Goal: Task Accomplishment & Management: Use online tool/utility

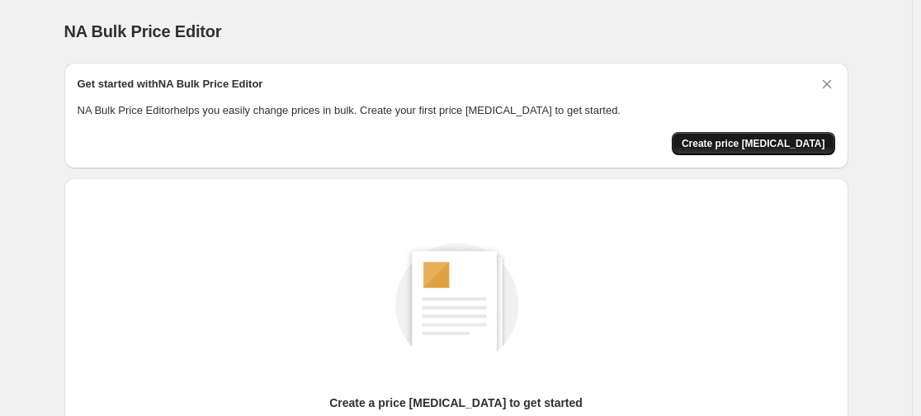
click at [767, 144] on span "Create price [MEDICAL_DATA]" at bounding box center [754, 143] width 144 height 13
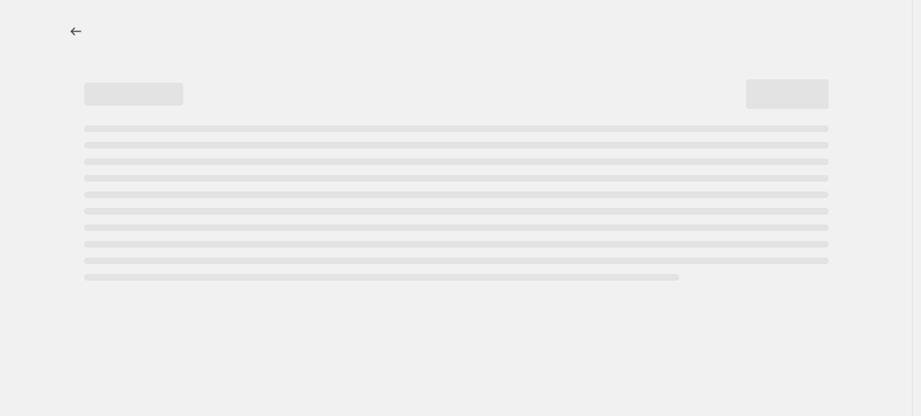
select select "percentage"
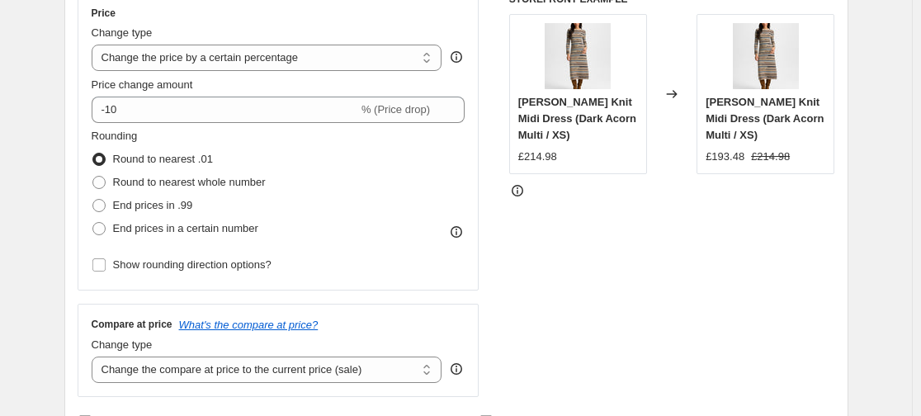
scroll to position [314, 0]
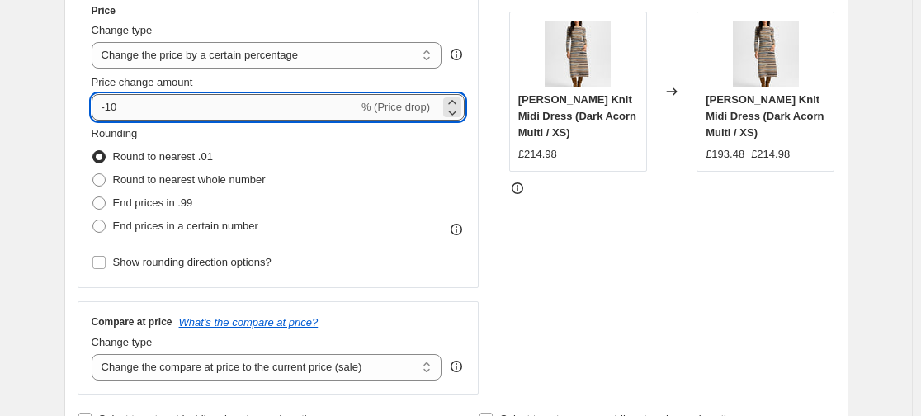
click at [111, 108] on input "-10" at bounding box center [225, 107] width 267 height 26
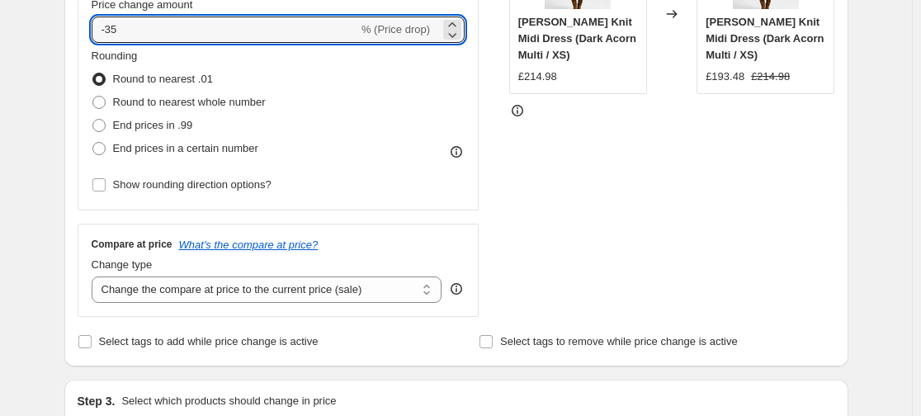
scroll to position [396, 0]
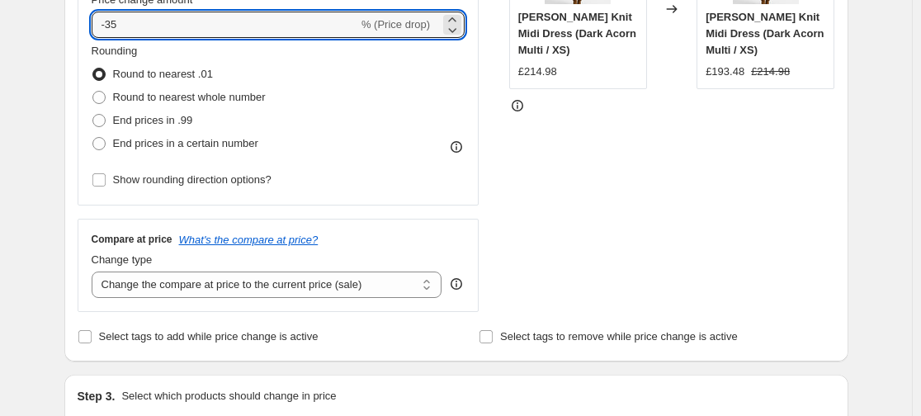
type input "-35"
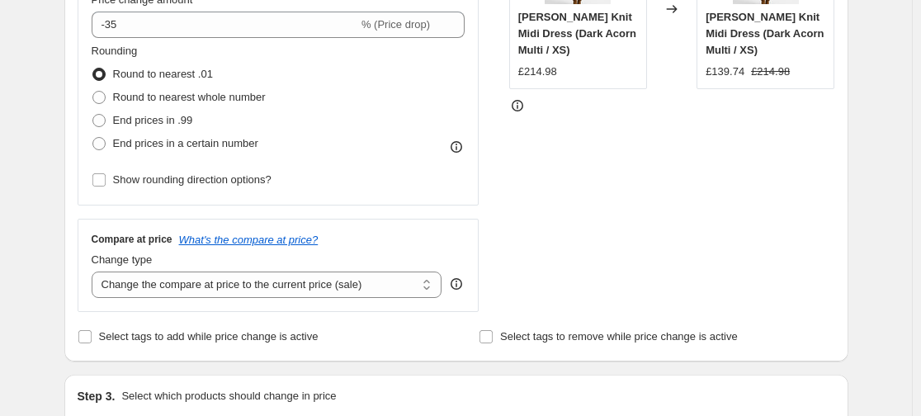
click at [541, 237] on div "STOREFRONT EXAMPLE Sanders Knit Midi Dress (Dark Acorn Multi / XS) £214.98 Chan…" at bounding box center [672, 110] width 326 height 404
click at [336, 301] on div "Compare at price What's the compare at price? Change type Change the compare at…" at bounding box center [279, 265] width 402 height 92
click at [333, 289] on select "Change the compare at price to the current price (sale) Change the compare at p…" at bounding box center [267, 284] width 351 height 26
select select "percentage"
click at [95, 271] on select "Change the compare at price to the current price (sale) Change the compare at p…" at bounding box center [267, 284] width 351 height 26
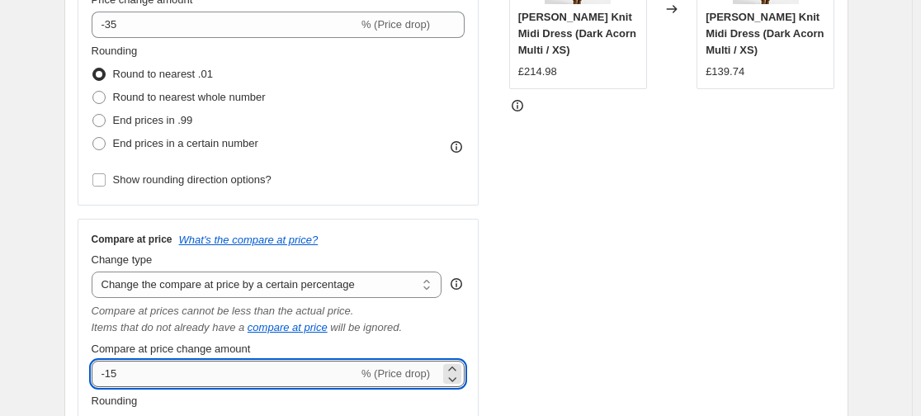
click at [112, 382] on input "-15" at bounding box center [225, 374] width 267 height 26
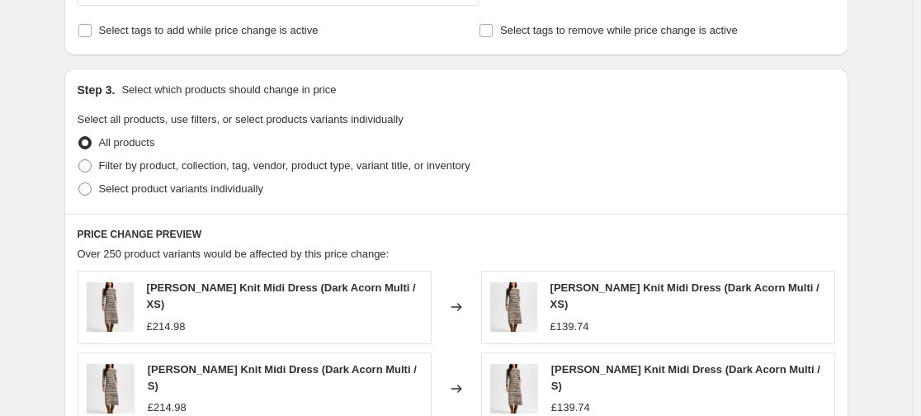
scroll to position [1001, 0]
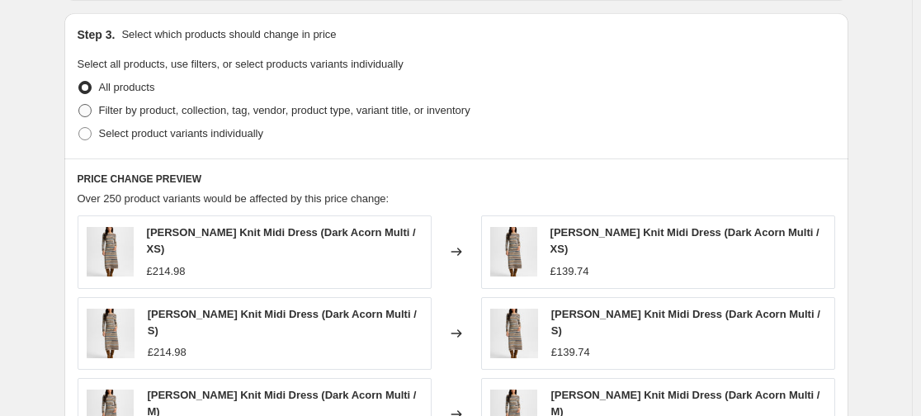
type input "-20"
click at [360, 114] on span "Filter by product, collection, tag, vendor, product type, variant title, or inv…" at bounding box center [284, 110] width 371 height 12
click at [79, 105] on input "Filter by product, collection, tag, vendor, product type, variant title, or inv…" at bounding box center [78, 104] width 1 height 1
radio input "true"
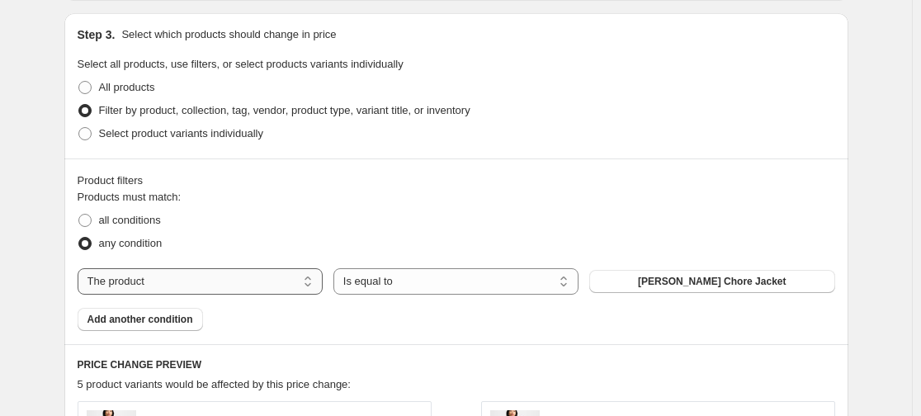
click at [283, 281] on select "The product The product's collection The product's tag The product's vendor The…" at bounding box center [200, 281] width 245 height 26
select select "collection"
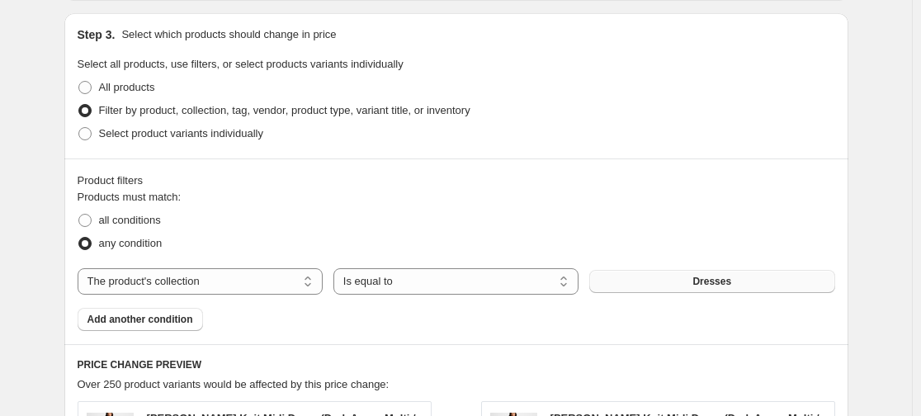
click at [691, 284] on button "Dresses" at bounding box center [711, 281] width 245 height 23
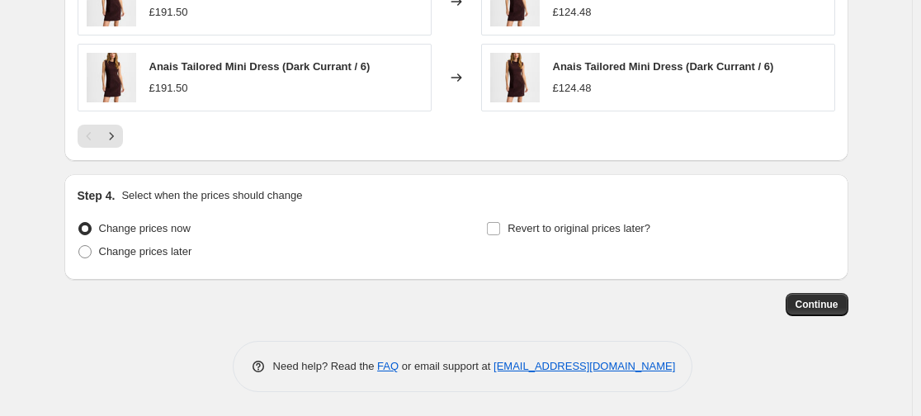
scroll to position [1664, 0]
click at [838, 298] on span "Continue" at bounding box center [817, 303] width 43 height 13
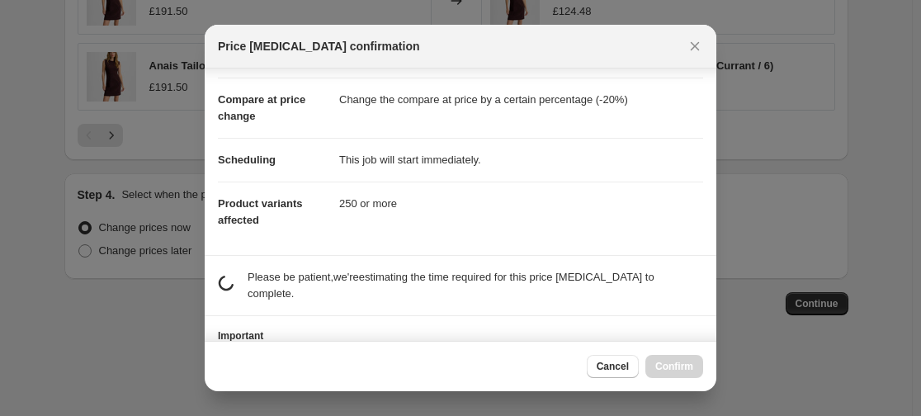
scroll to position [130, 0]
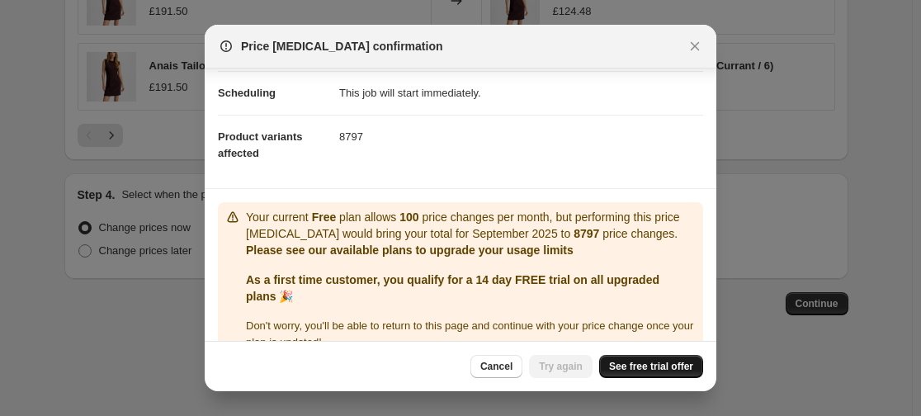
click at [669, 355] on link "See free trial offer" at bounding box center [651, 366] width 104 height 23
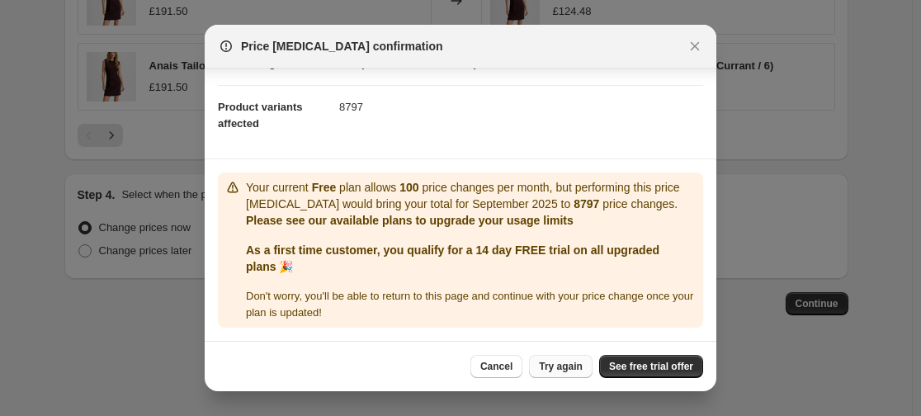
click at [575, 358] on button "Try again" at bounding box center [561, 366] width 64 height 23
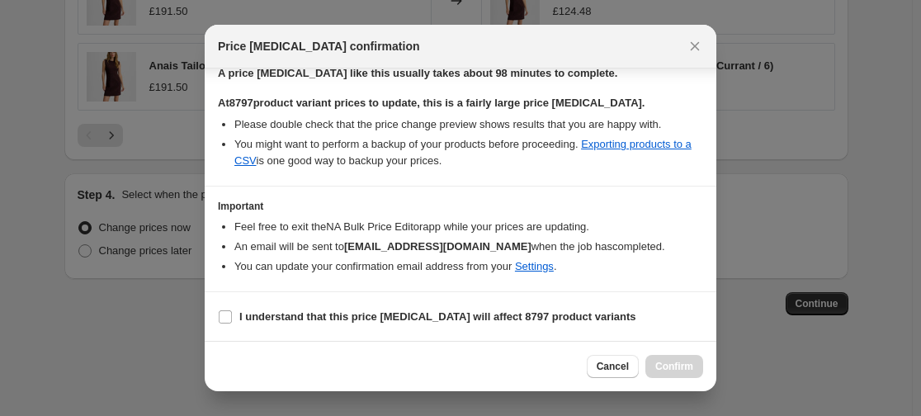
scroll to position [268, 0]
click at [442, 317] on b "I understand that this price change job will affect 8797 product variants" at bounding box center [437, 315] width 397 height 12
click at [232, 317] on input "I understand that this price change job will affect 8797 product variants" at bounding box center [225, 315] width 13 height 13
checkbox input "true"
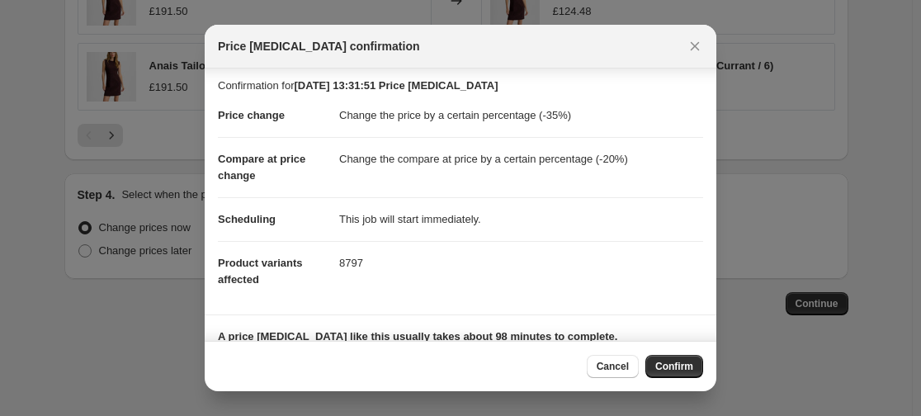
scroll to position [0, 0]
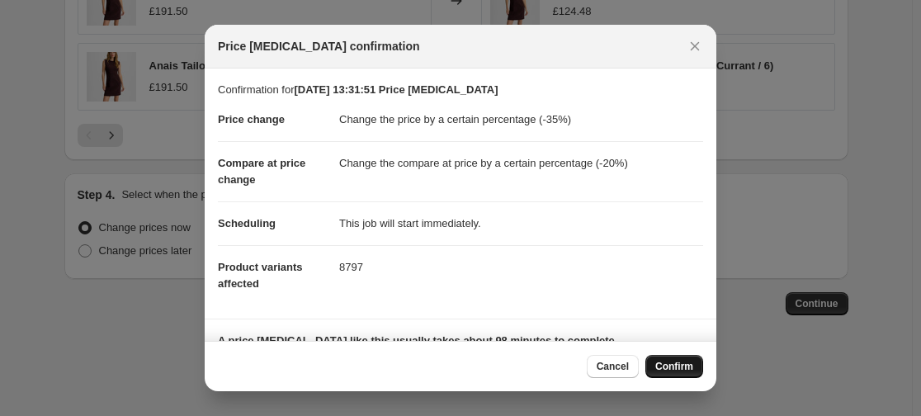
click at [676, 362] on span "Confirm" at bounding box center [674, 366] width 38 height 13
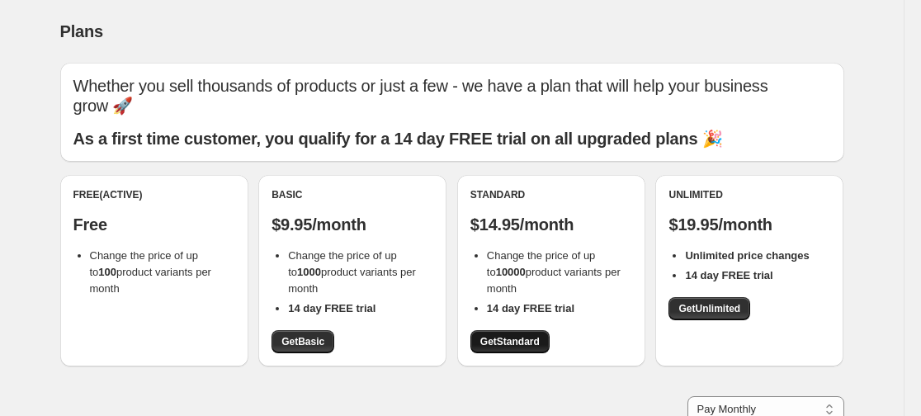
click at [499, 352] on link "Get Standard" at bounding box center [509, 341] width 79 height 23
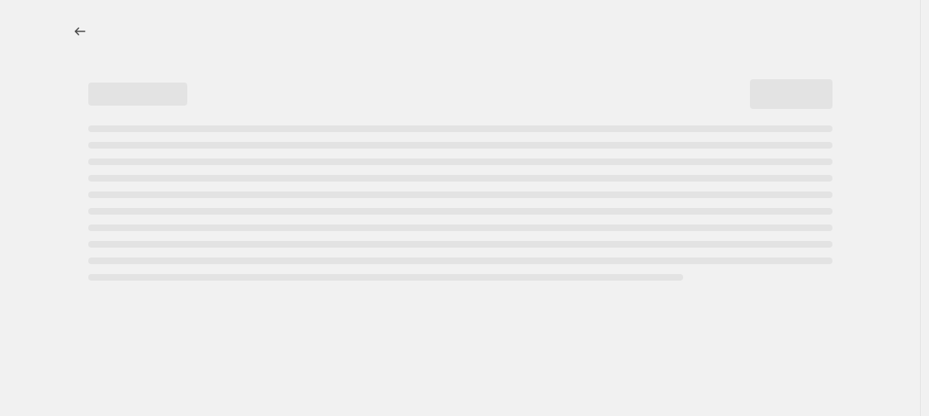
select select "percentage"
select select "collection"
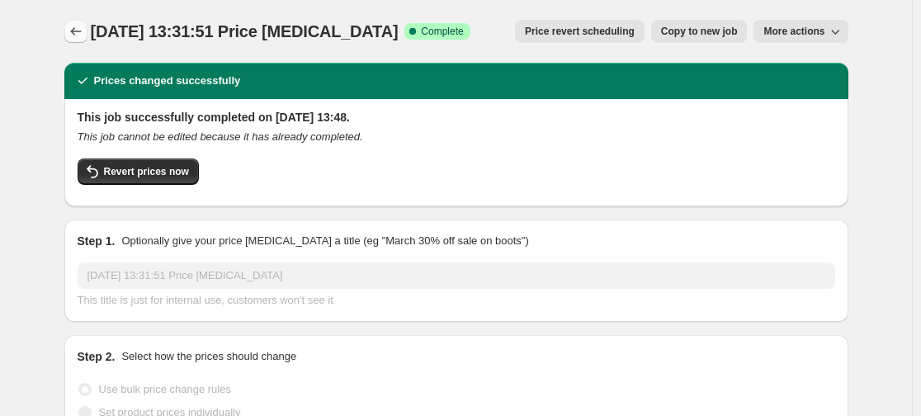
click at [83, 28] on icon "Price change jobs" at bounding box center [76, 31] width 17 height 17
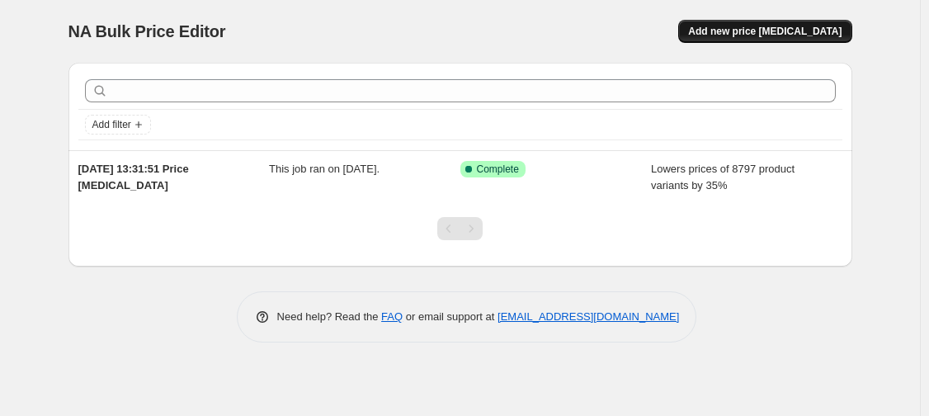
click at [743, 31] on span "Add new price change job" at bounding box center [764, 31] width 153 height 13
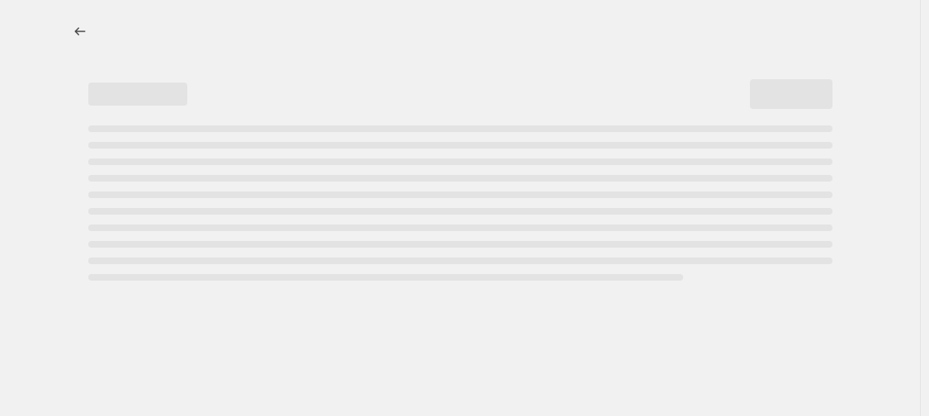
select select "percentage"
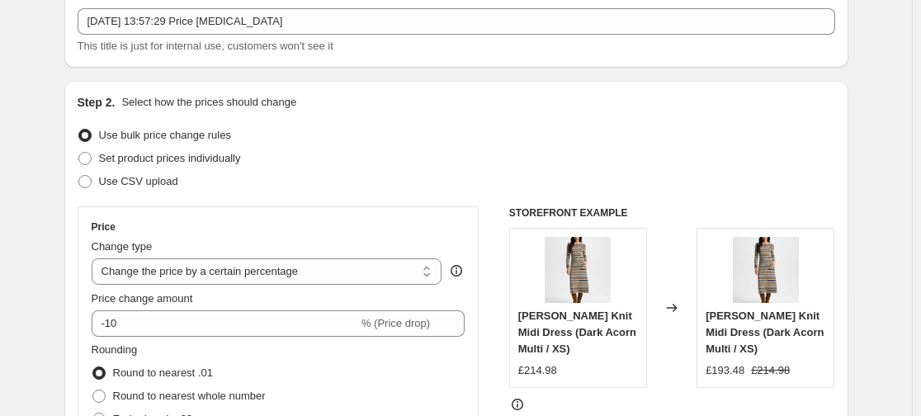
scroll to position [237, 0]
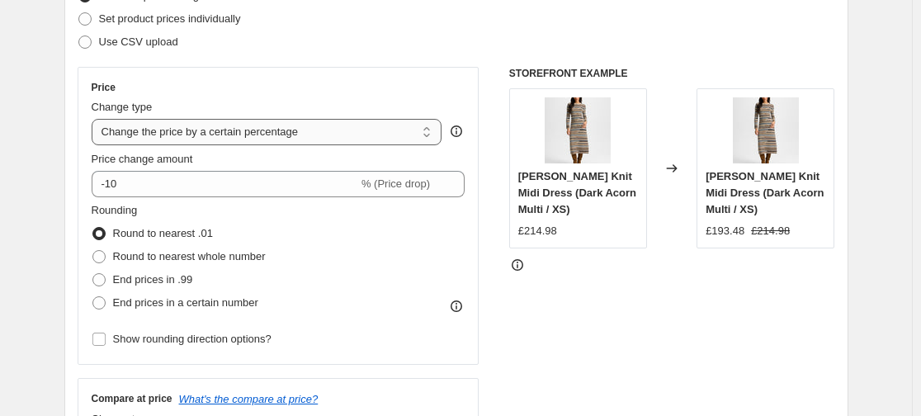
click at [351, 139] on select "Change the price to a certain amount Change the price by a certain amount Chang…" at bounding box center [267, 132] width 351 height 26
click at [95, 119] on select "Change the price to a certain amount Change the price by a certain amount Chang…" at bounding box center [267, 132] width 351 height 26
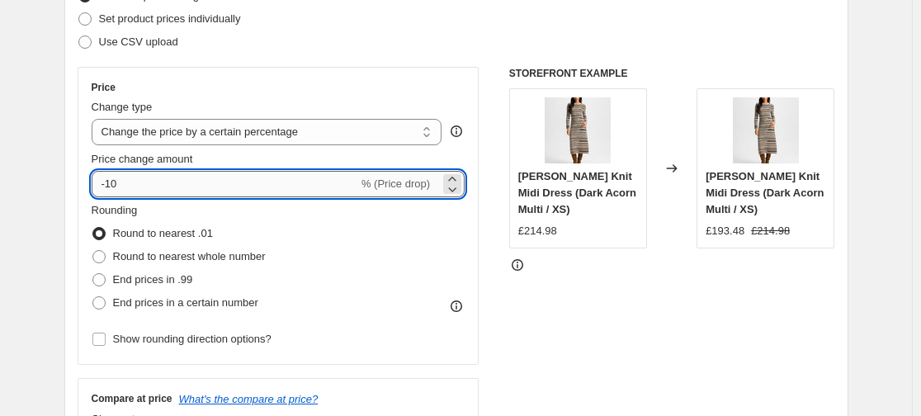
drag, startPoint x: 127, startPoint y: 185, endPoint x: 111, endPoint y: 188, distance: 16.0
click at [111, 188] on input "-10" at bounding box center [225, 184] width 267 height 26
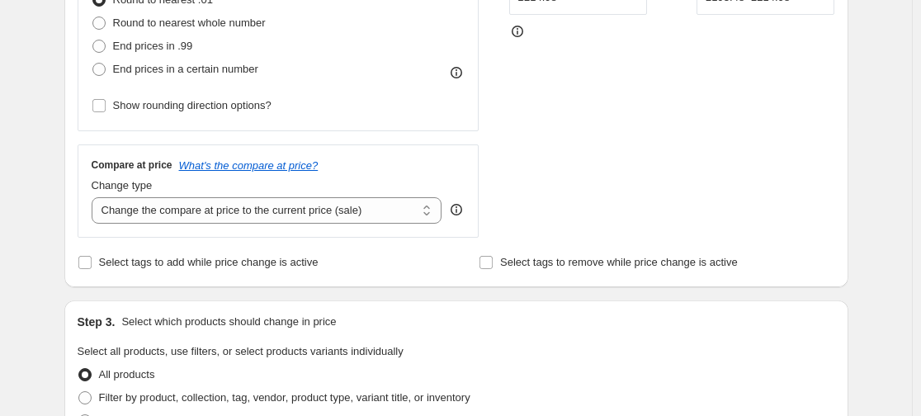
scroll to position [484, 0]
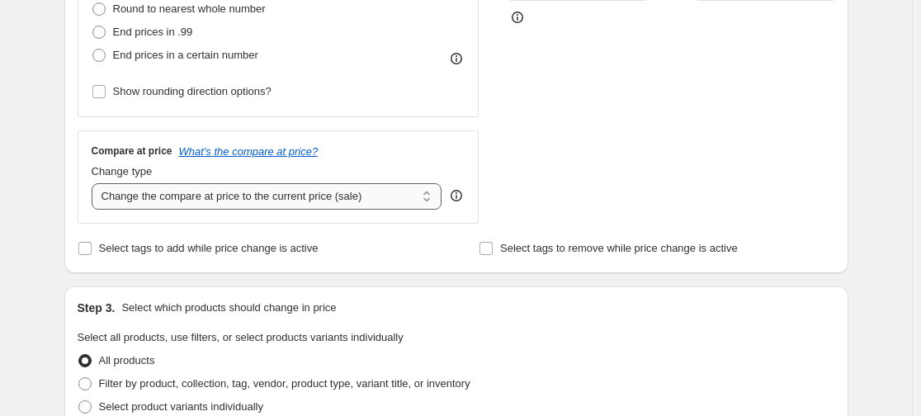
type input "-50"
click at [172, 196] on select "Change the compare at price to the current price (sale) Change the compare at p…" at bounding box center [267, 196] width 351 height 26
select select "percentage"
click at [95, 183] on select "Change the compare at price to the current price (sale) Change the compare at p…" at bounding box center [267, 196] width 351 height 26
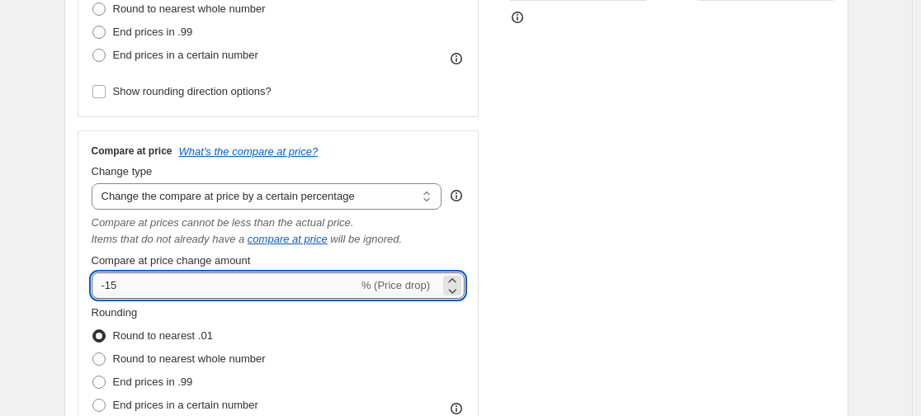
drag, startPoint x: 117, startPoint y: 290, endPoint x: 109, endPoint y: 287, distance: 8.6
click at [109, 287] on input "-15" at bounding box center [225, 285] width 267 height 26
type input "-25"
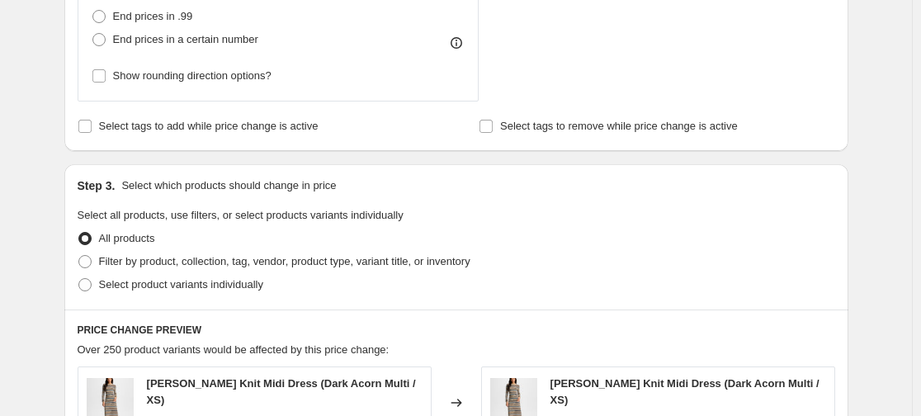
scroll to position [852, 0]
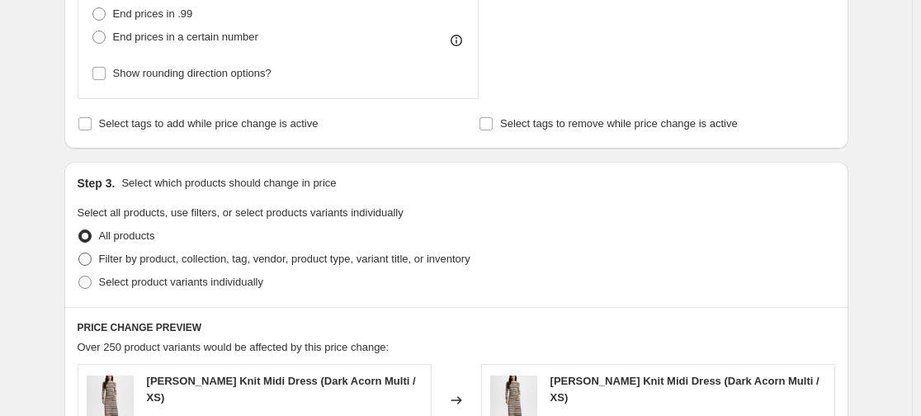
click at [144, 267] on span "Filter by product, collection, tag, vendor, product type, variant title, or inv…" at bounding box center [284, 259] width 371 height 17
click at [79, 253] on input "Filter by product, collection, tag, vendor, product type, variant title, or inv…" at bounding box center [78, 253] width 1 height 1
radio input "true"
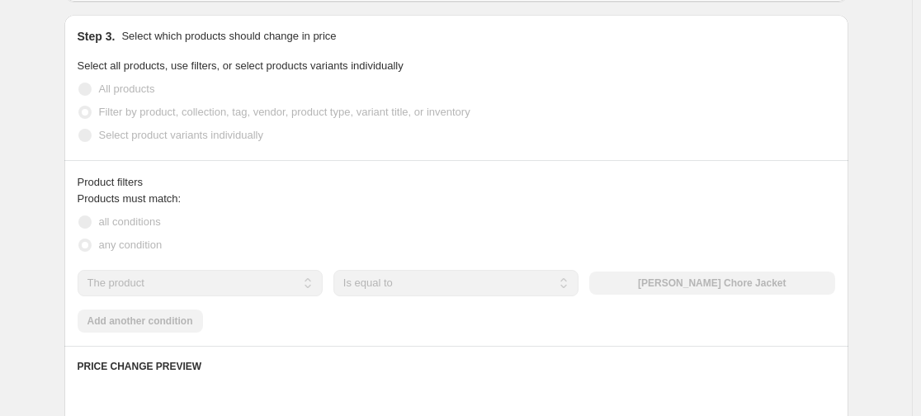
scroll to position [1001, 0]
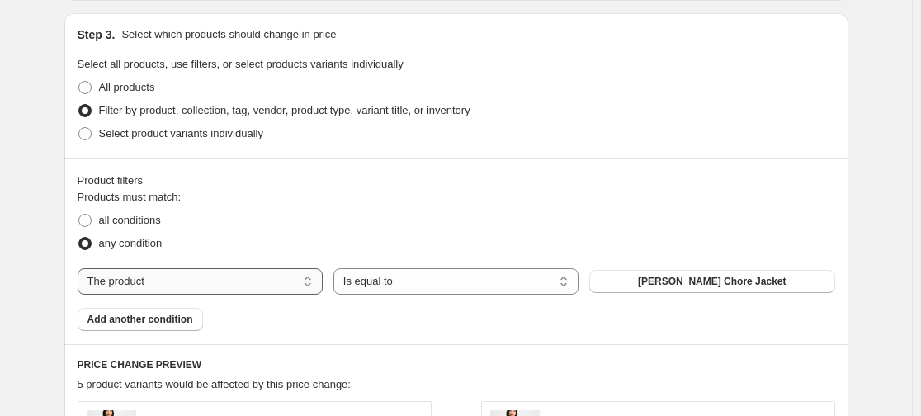
click at [255, 274] on select "The product The product's collection The product's tag The product's vendor The…" at bounding box center [200, 281] width 245 height 26
select select "collection"
click at [457, 280] on select "Is equal to Is not equal to" at bounding box center [455, 281] width 245 height 26
click at [649, 267] on div "Products must match: all conditions any condition The product The product's col…" at bounding box center [457, 260] width 758 height 142
click at [649, 280] on button "35" at bounding box center [711, 281] width 245 height 23
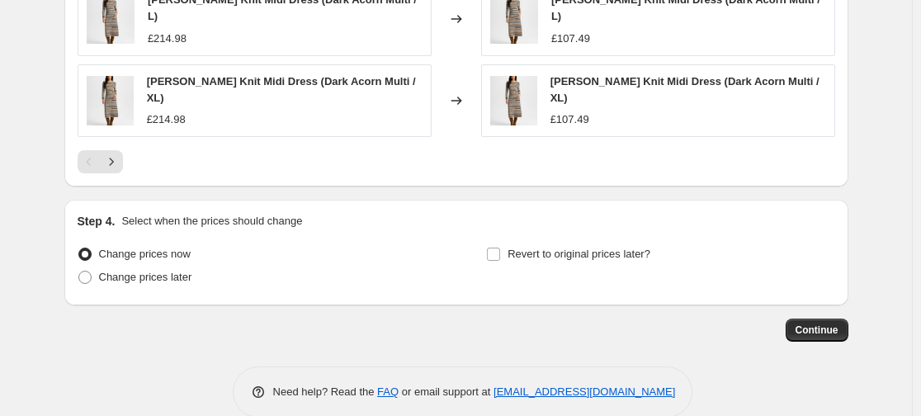
scroll to position [1664, 0]
click at [791, 318] on button "Continue" at bounding box center [817, 329] width 63 height 23
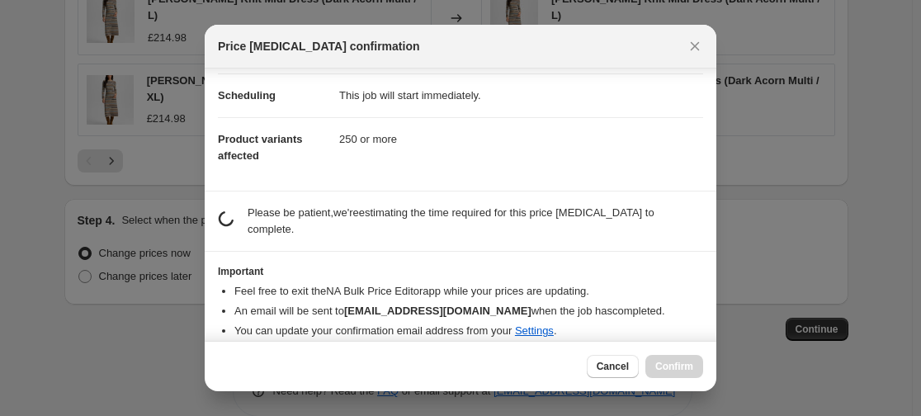
scroll to position [130, 0]
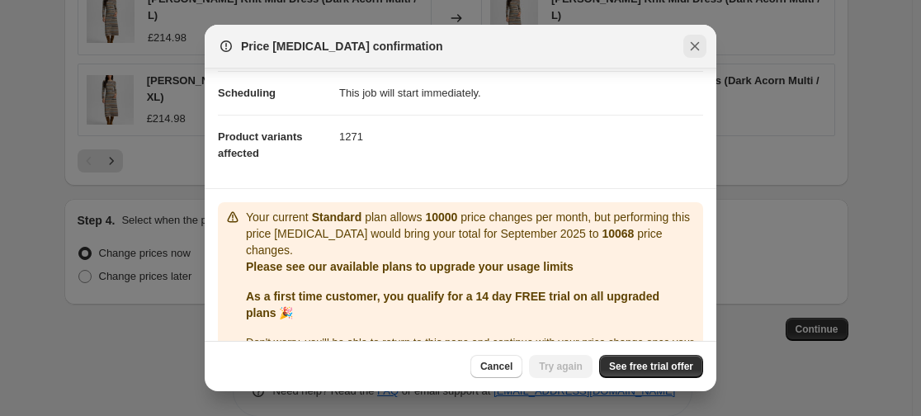
click at [696, 47] on icon "Close" at bounding box center [695, 46] width 9 height 9
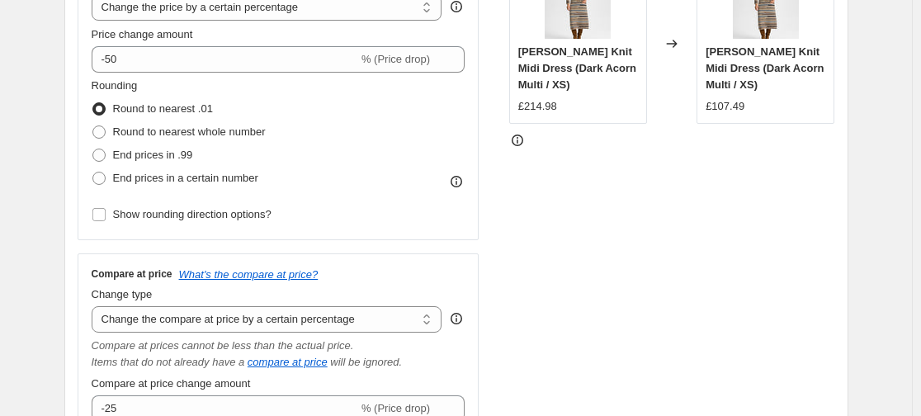
scroll to position [343, 0]
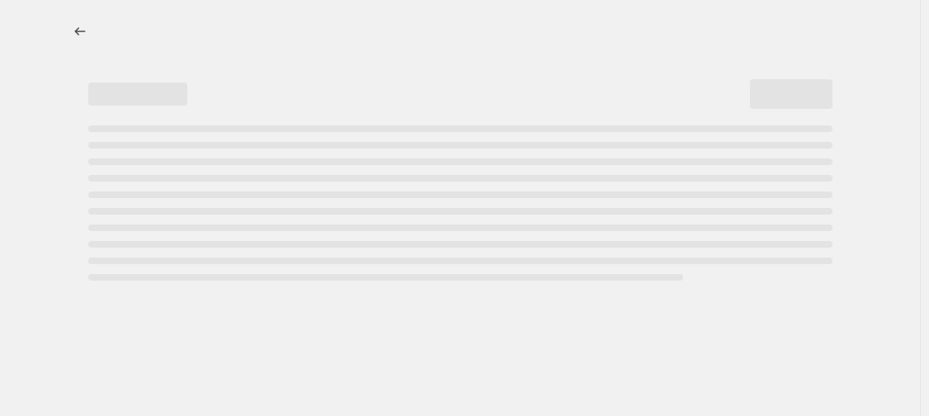
select select "percentage"
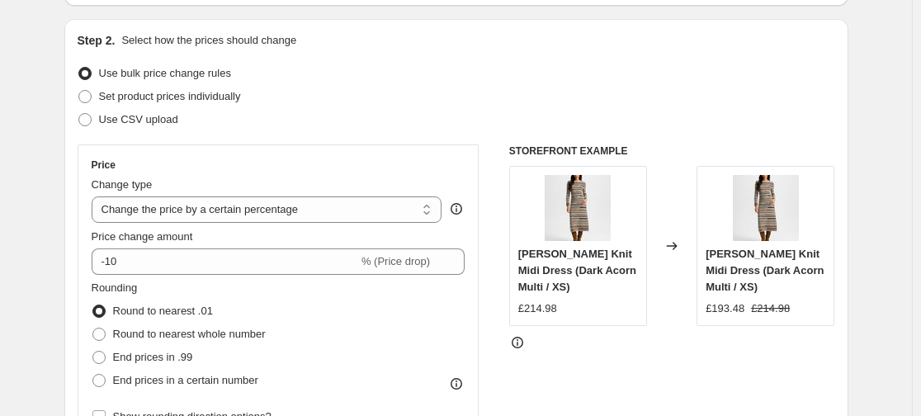
scroll to position [187, 0]
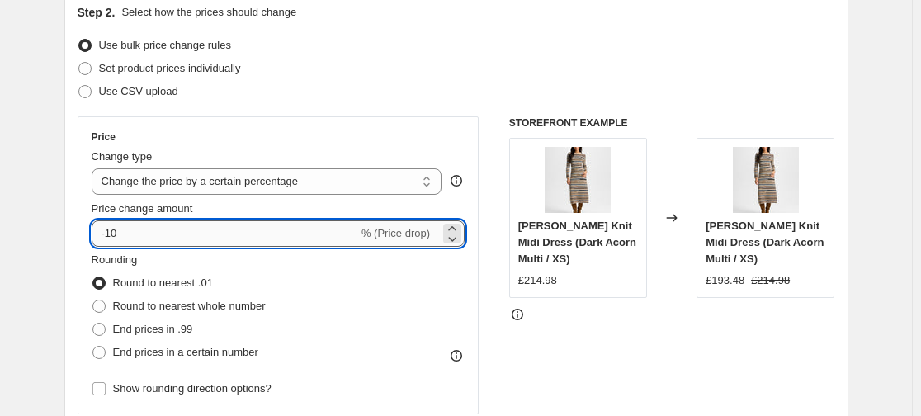
click at [112, 233] on input "-10" at bounding box center [225, 233] width 267 height 26
type input "-50"
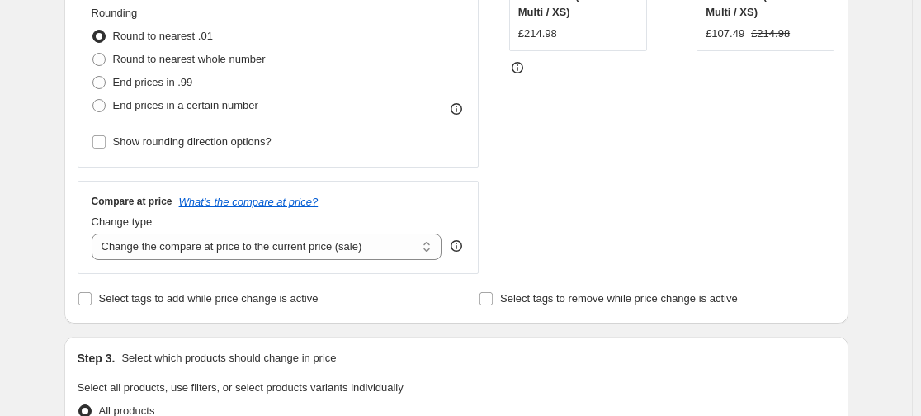
scroll to position [451, 0]
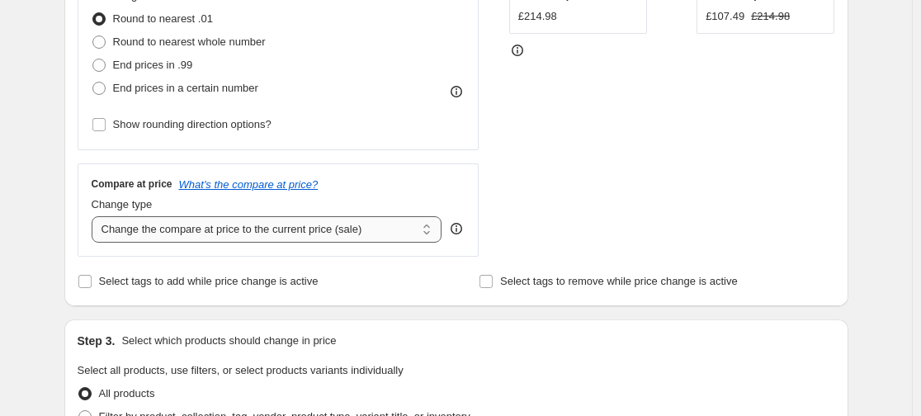
click at [157, 238] on select "Change the compare at price to the current price (sale) Change the compare at p…" at bounding box center [267, 229] width 351 height 26
click at [95, 216] on select "Change the compare at price to the current price (sale) Change the compare at p…" at bounding box center [267, 229] width 351 height 26
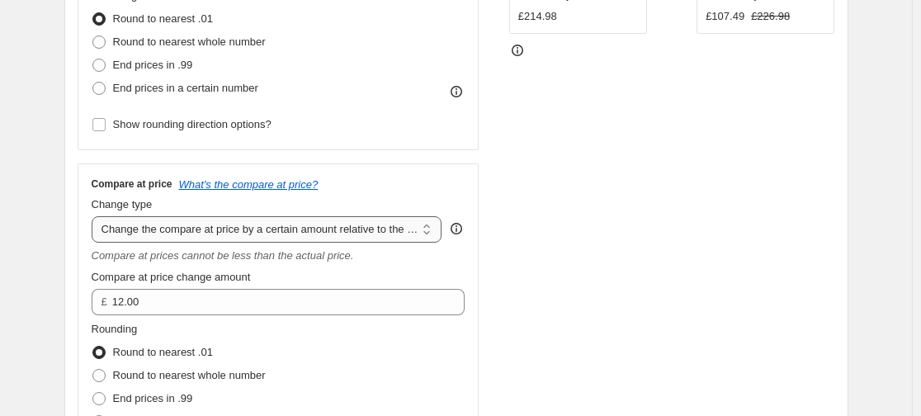
click at [191, 226] on select "Change the compare at price to the current price (sale) Change the compare at p…" at bounding box center [267, 229] width 351 height 26
select select "percentage"
click at [95, 216] on select "Change the compare at price to the current price (sale) Change the compare at p…" at bounding box center [267, 229] width 351 height 26
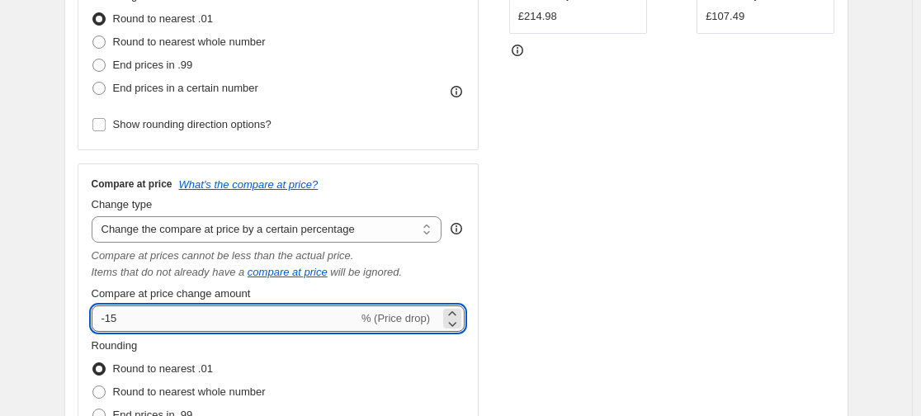
click at [111, 320] on input "-15" at bounding box center [225, 318] width 267 height 26
type input "-25"
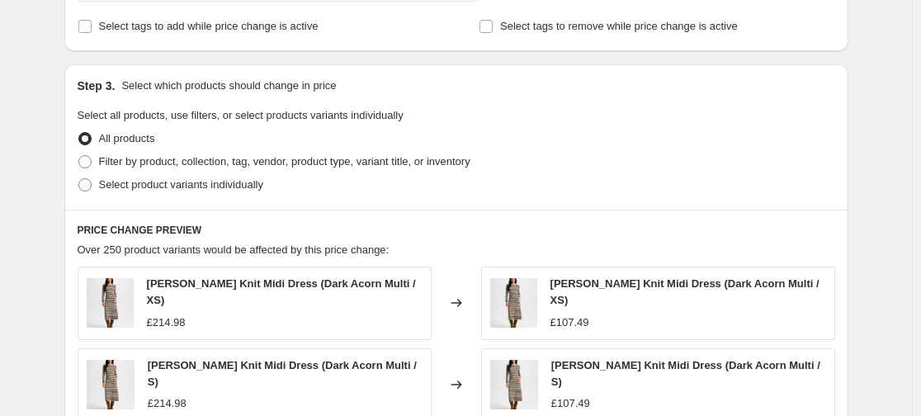
scroll to position [984, 0]
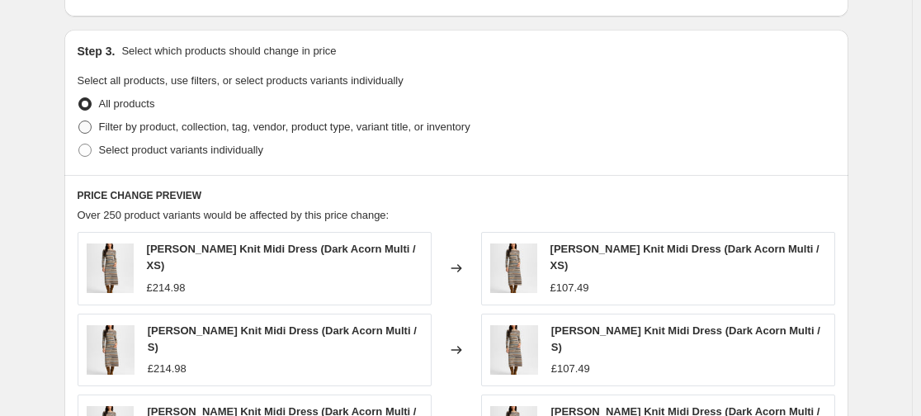
click at [106, 129] on span "Filter by product, collection, tag, vendor, product type, variant title, or inv…" at bounding box center [284, 126] width 371 height 12
click at [79, 121] on input "Filter by product, collection, tag, vendor, product type, variant title, or inv…" at bounding box center [78, 120] width 1 height 1
radio input "true"
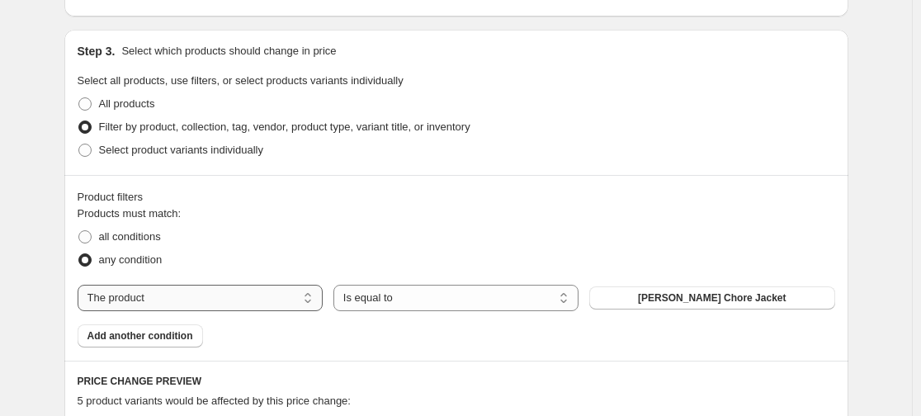
click at [276, 295] on select "The product The product's collection The product's tag The product's vendor The…" at bounding box center [200, 298] width 245 height 26
select select "collection"
click at [701, 296] on span "Dresses" at bounding box center [711, 297] width 39 height 13
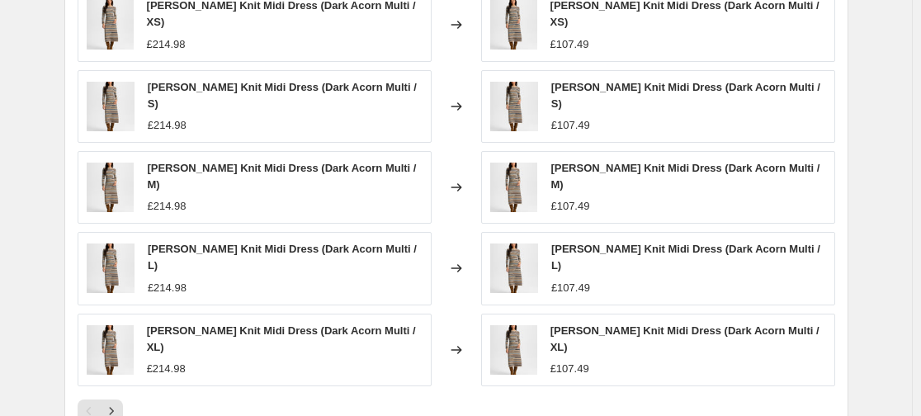
scroll to position [1664, 0]
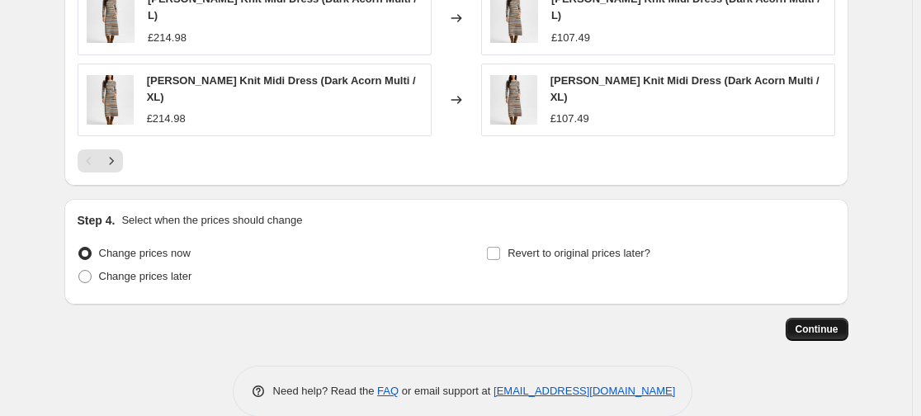
click at [829, 323] on span "Continue" at bounding box center [817, 329] width 43 height 13
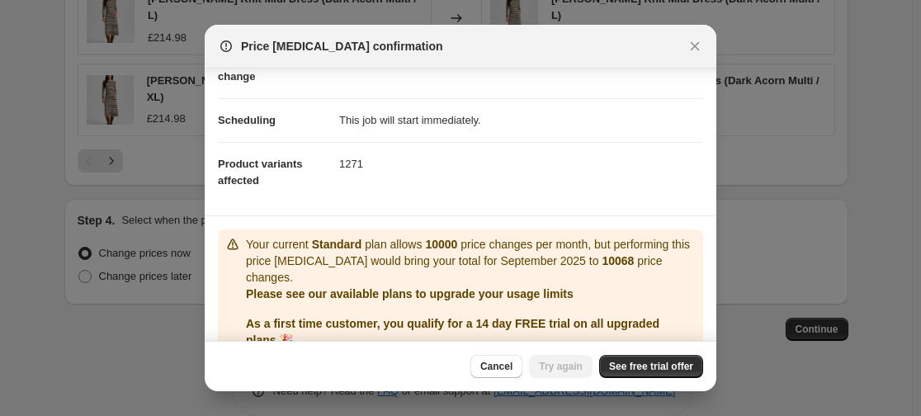
scroll to position [130, 0]
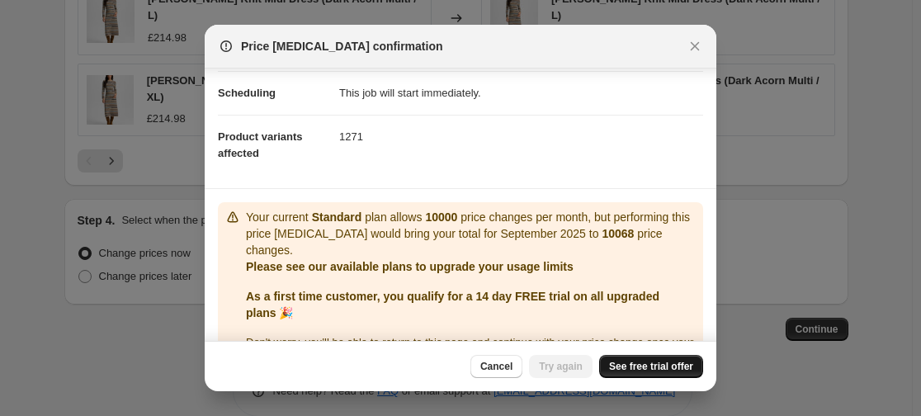
click at [646, 366] on span "See free trial offer" at bounding box center [651, 366] width 84 height 13
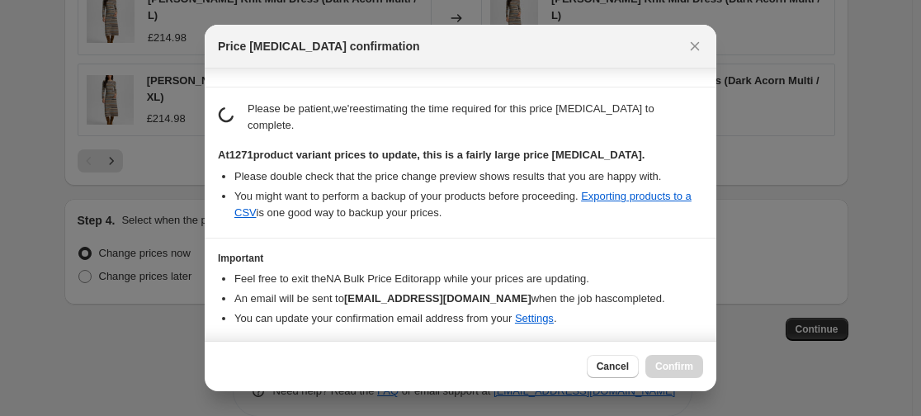
scroll to position [272, 0]
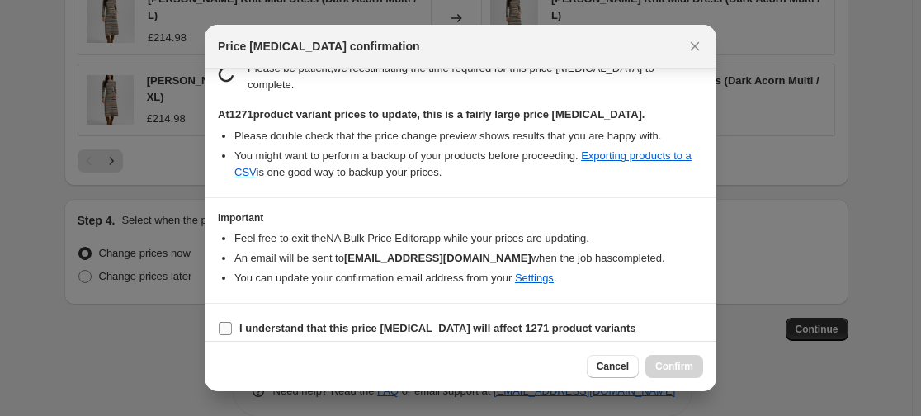
click at [447, 322] on b "I understand that this price change job will affect 1271 product variants" at bounding box center [437, 328] width 397 height 12
click at [232, 322] on input "I understand that this price change job will affect 1271 product variants" at bounding box center [225, 328] width 13 height 13
checkbox input "true"
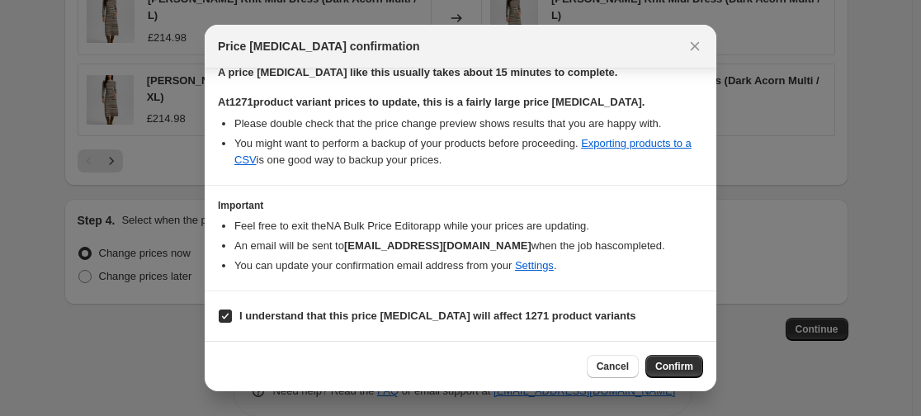
click at [682, 354] on div "Cancel Confirm" at bounding box center [461, 366] width 512 height 50
click at [682, 367] on span "Confirm" at bounding box center [674, 366] width 38 height 13
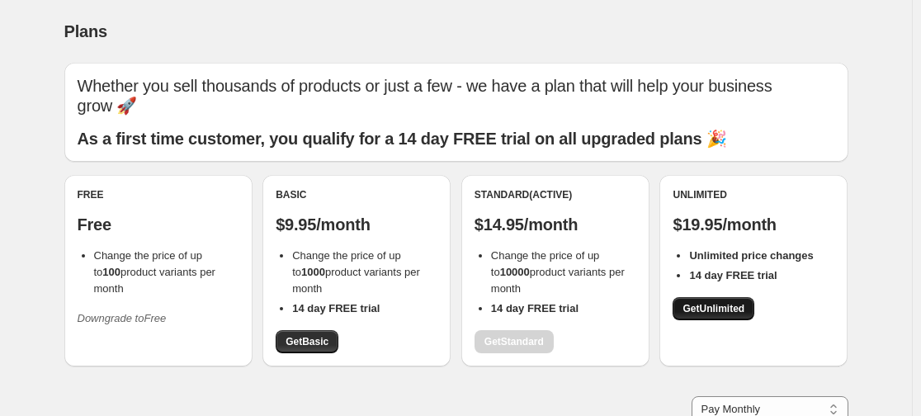
click at [705, 315] on link "Get Unlimited" at bounding box center [714, 308] width 82 height 23
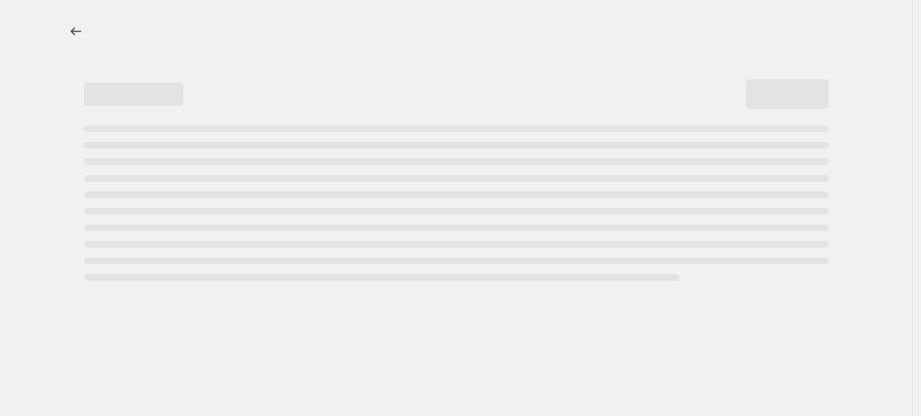
select select "percentage"
select select "collection"
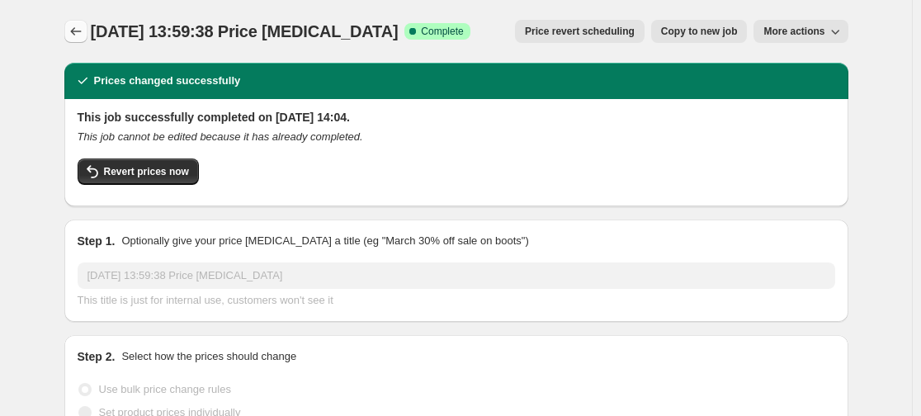
click at [76, 31] on icon "Price change jobs" at bounding box center [75, 31] width 11 height 8
